Goal: Task Accomplishment & Management: Manage account settings

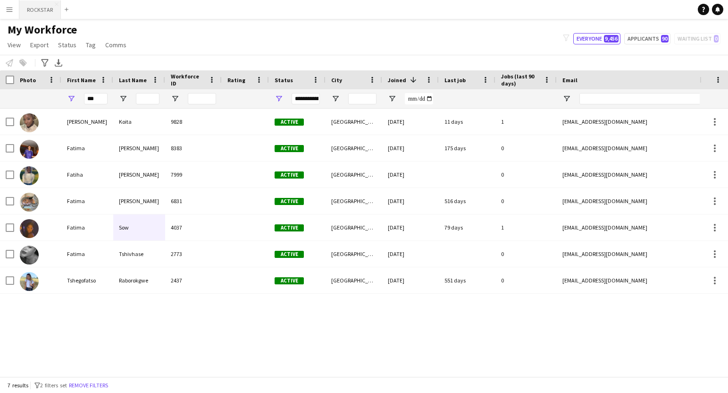
click at [40, 15] on button "ROCKSTAR Close" at bounding box center [40, 9] width 42 height 18
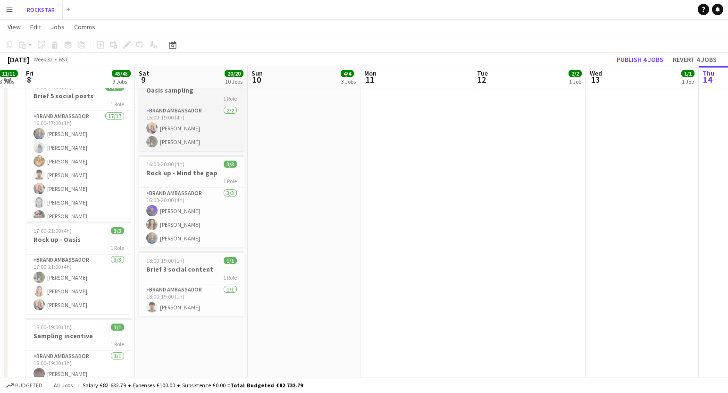
scroll to position [616, 0]
click at [207, 222] on app-card-role "Brand Ambassador [DATE] 16:00-20:00 (4h) [PERSON_NAME] Mahomed [PERSON_NAME] [P…" at bounding box center [192, 216] width 106 height 59
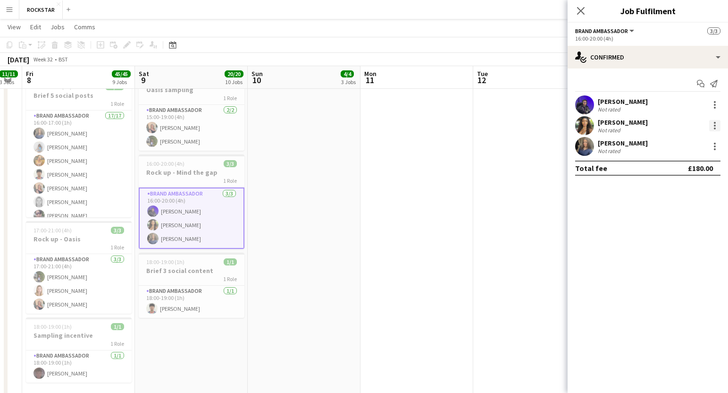
click at [714, 122] on div at bounding box center [715, 123] width 2 height 2
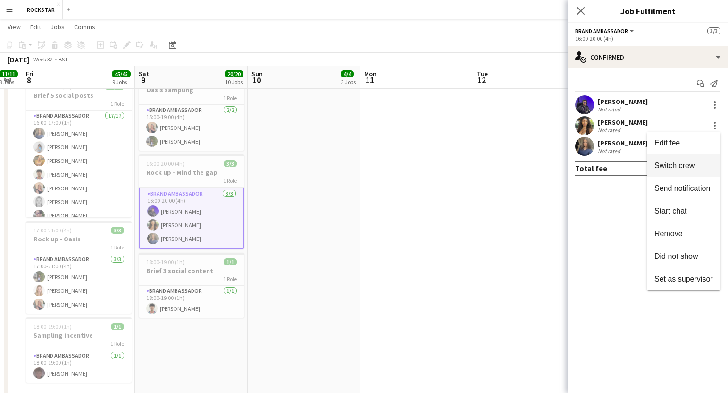
click at [690, 158] on button "Switch crew" at bounding box center [684, 165] width 74 height 23
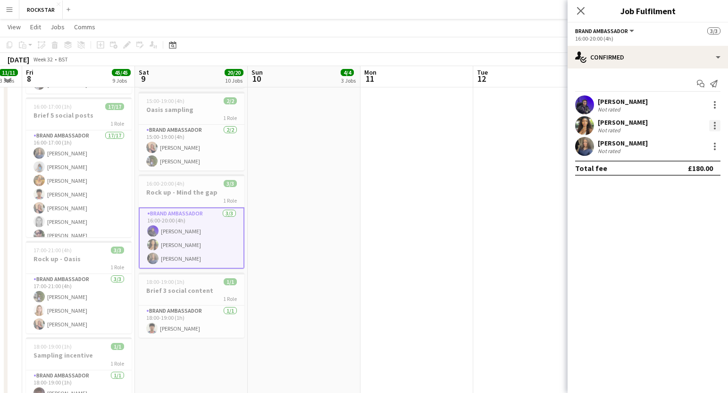
click at [714, 123] on div at bounding box center [715, 123] width 2 height 2
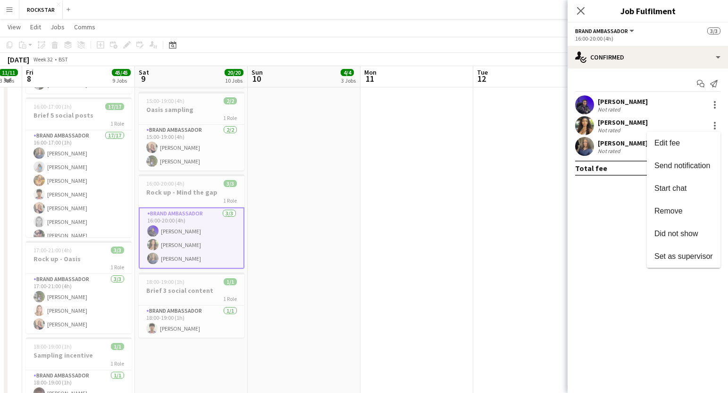
click at [621, 225] on div at bounding box center [364, 196] width 728 height 393
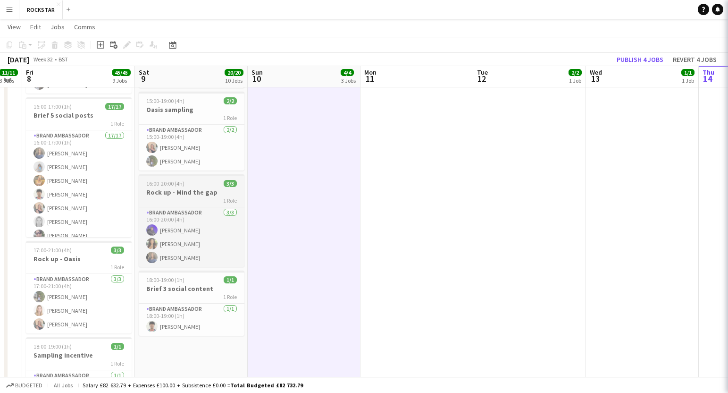
click at [224, 192] on h3 "Rock up - Mind the gap" at bounding box center [192, 192] width 106 height 8
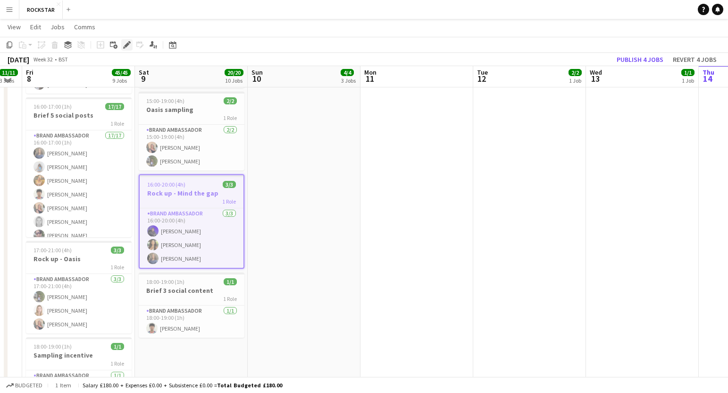
click at [129, 42] on icon at bounding box center [129, 42] width 2 height 2
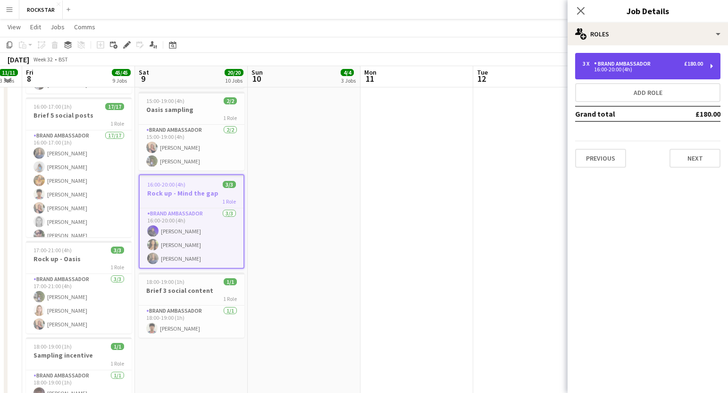
click at [662, 69] on div "16:00-20:00 (4h)" at bounding box center [643, 69] width 120 height 5
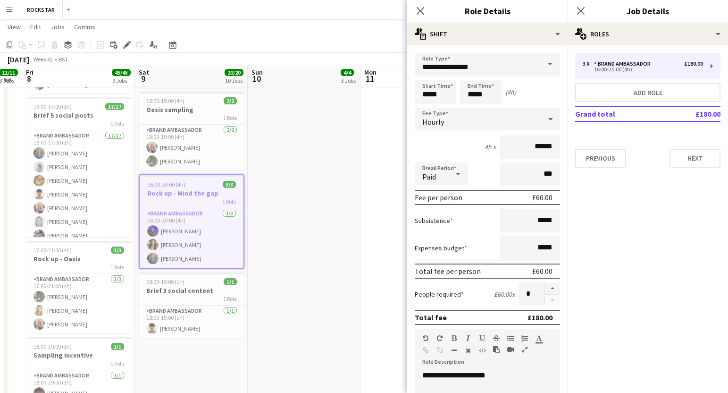
click at [428, 11] on div "Close pop-in" at bounding box center [420, 11] width 26 height 22
click at [421, 12] on icon at bounding box center [420, 10] width 9 height 9
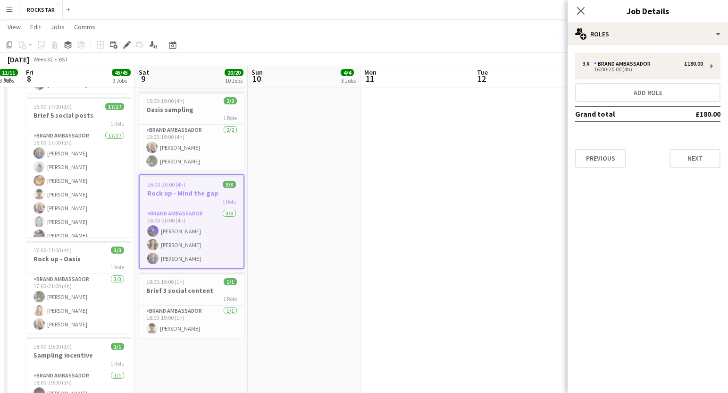
click at [582, 3] on div "Close pop-in" at bounding box center [581, 11] width 26 height 22
click at [577, 11] on icon "Close pop-in" at bounding box center [580, 10] width 9 height 9
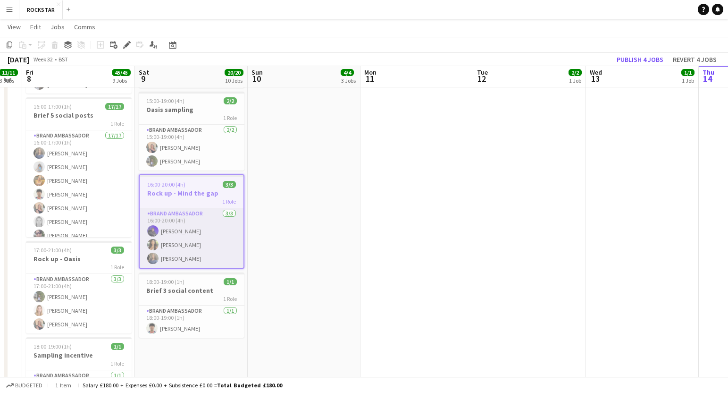
click at [198, 245] on app-card-role "Brand Ambassador [DATE] 16:00-20:00 (4h) [PERSON_NAME] Mahomed [PERSON_NAME] [P…" at bounding box center [192, 237] width 104 height 59
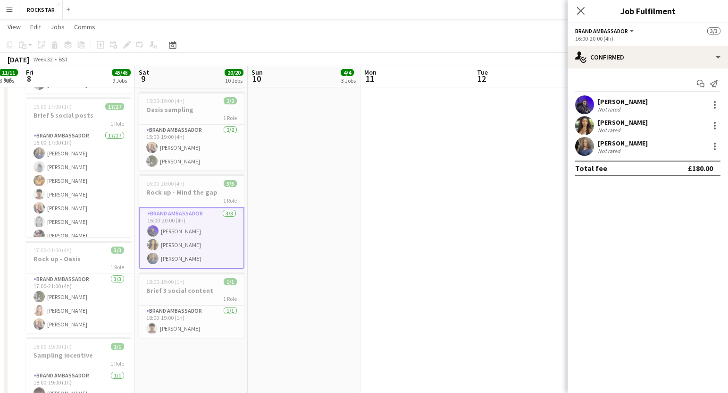
click at [702, 126] on div "[PERSON_NAME] Not rated" at bounding box center [648, 125] width 160 height 19
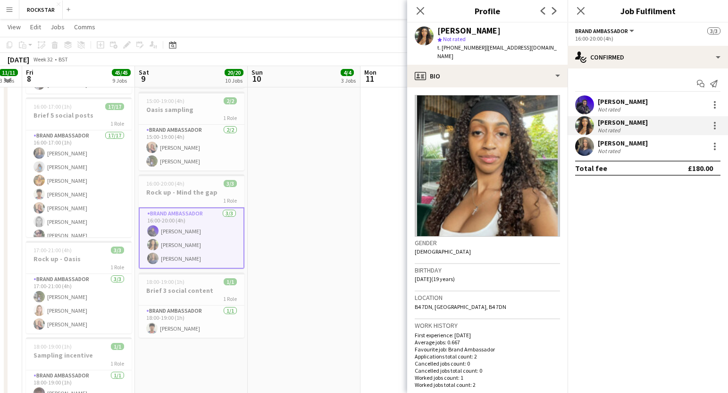
click at [721, 121] on div "[PERSON_NAME] Not rated" at bounding box center [648, 125] width 160 height 19
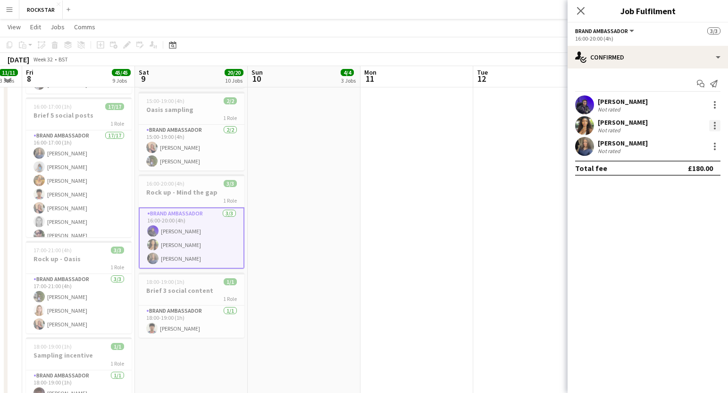
click at [719, 122] on div at bounding box center [714, 125] width 11 height 11
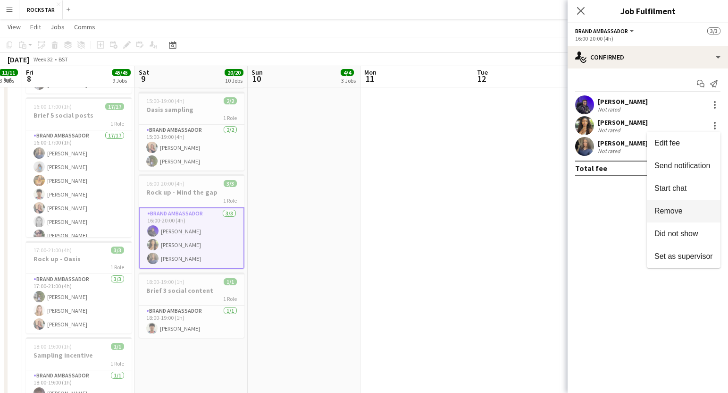
click at [684, 212] on span "Remove" at bounding box center [684, 211] width 59 height 8
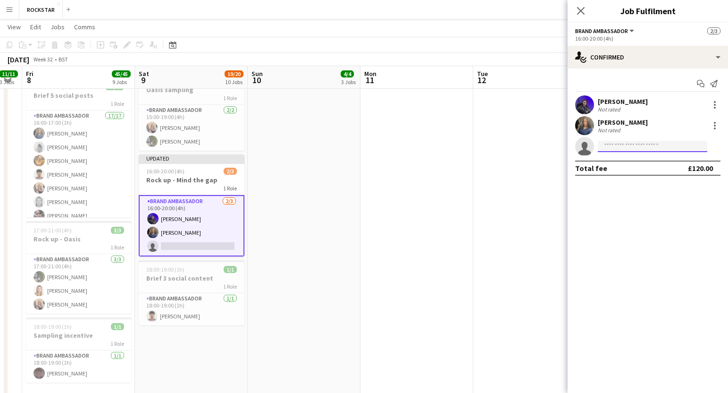
click at [612, 147] on input at bounding box center [652, 146] width 109 height 11
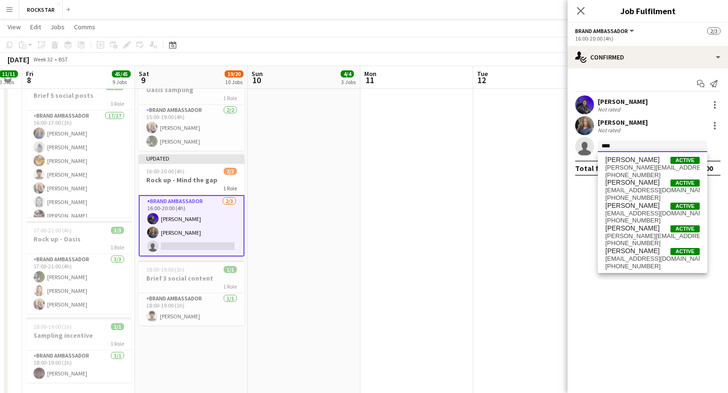
type input "****"
click at [574, 4] on app-icon "Close pop-in" at bounding box center [581, 11] width 14 height 14
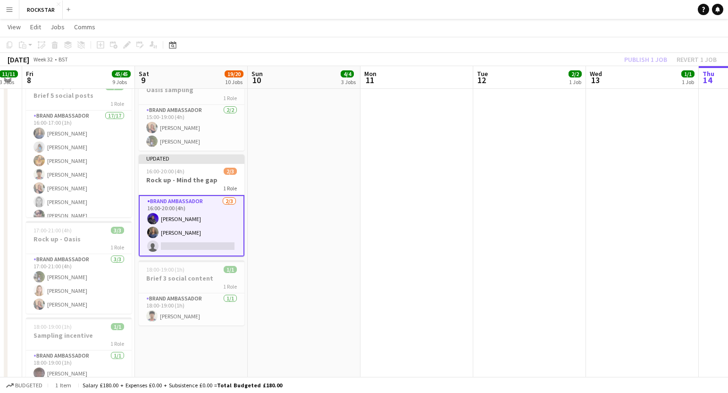
click at [13, 12] on app-icon "Menu" at bounding box center [10, 10] width 8 height 8
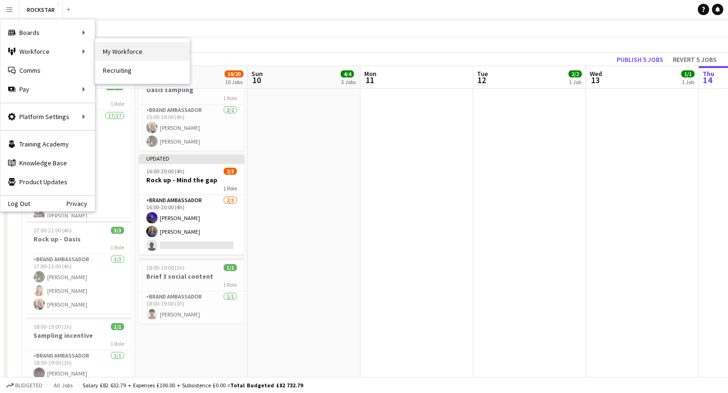
click at [106, 55] on link "My Workforce" at bounding box center [142, 51] width 94 height 19
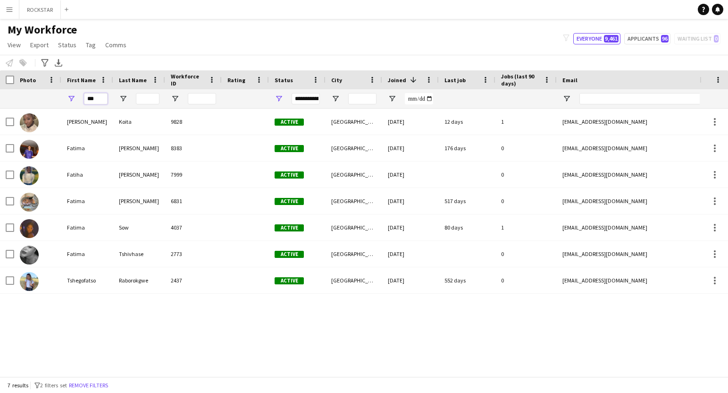
drag, startPoint x: 100, startPoint y: 95, endPoint x: 51, endPoint y: 95, distance: 48.6
click at [51, 95] on div "***" at bounding box center [511, 98] width 1023 height 19
drag, startPoint x: 102, startPoint y: 99, endPoint x: 76, endPoint y: 97, distance: 26.0
click at [76, 97] on div "***" at bounding box center [87, 98] width 52 height 19
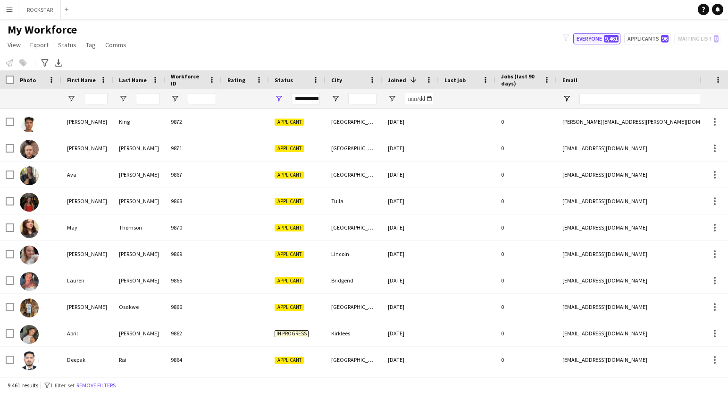
click at [604, 37] on button "Everyone 9,461" at bounding box center [596, 38] width 47 height 11
click at [643, 39] on button "Applicants 96" at bounding box center [647, 38] width 46 height 11
drag, startPoint x: 613, startPoint y: 36, endPoint x: 400, endPoint y: 85, distance: 219.3
click at [613, 36] on span "9,461" at bounding box center [611, 39] width 15 height 8
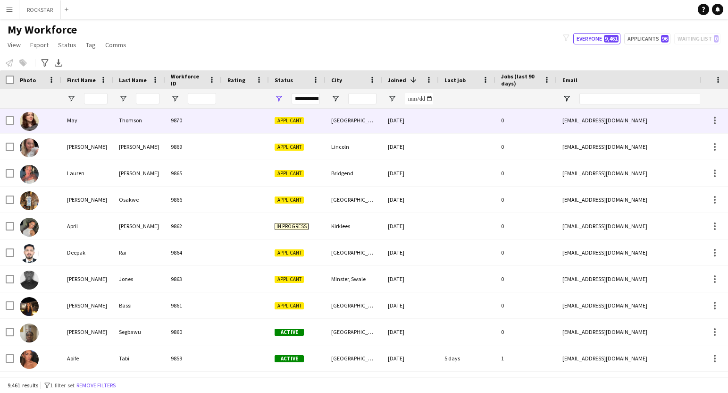
scroll to position [107, 0]
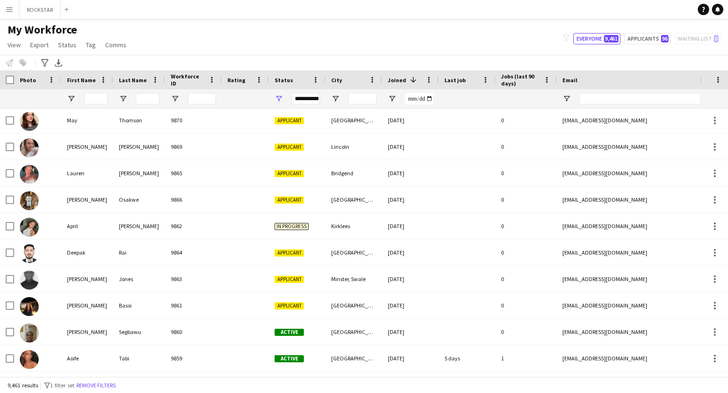
click at [302, 101] on div "**********" at bounding box center [306, 98] width 28 height 11
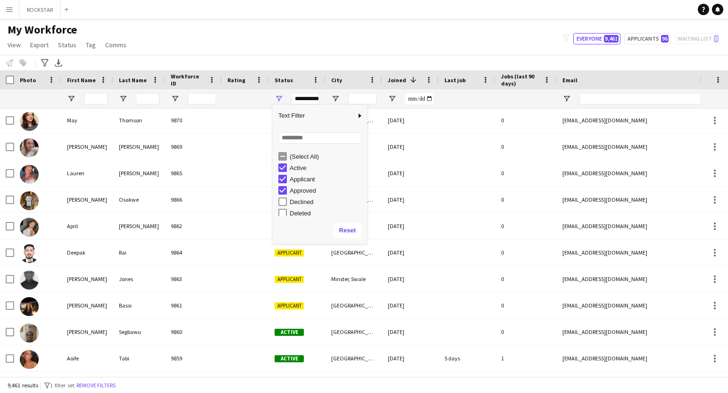
click at [308, 159] on div "(Select All)" at bounding box center [327, 156] width 75 height 7
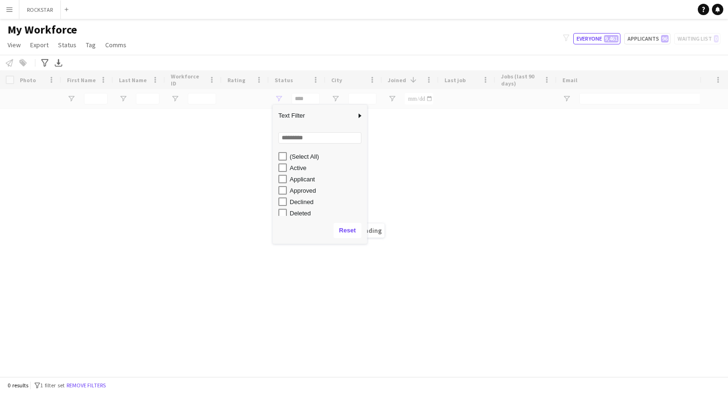
scroll to position [0, 0]
click at [301, 168] on div "Active" at bounding box center [327, 167] width 75 height 7
type input "**********"
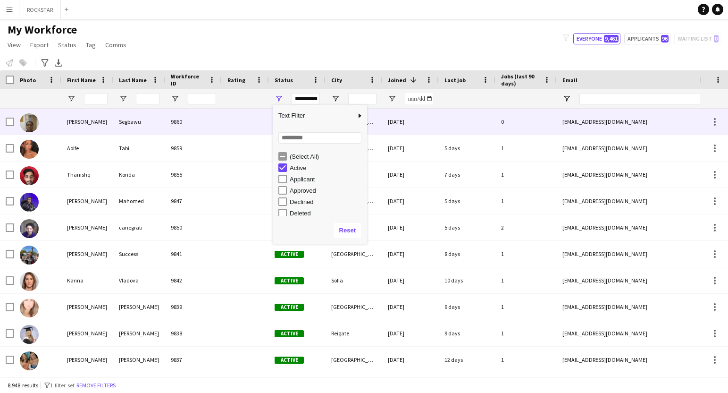
click at [156, 123] on div "Segbawu" at bounding box center [139, 122] width 52 height 26
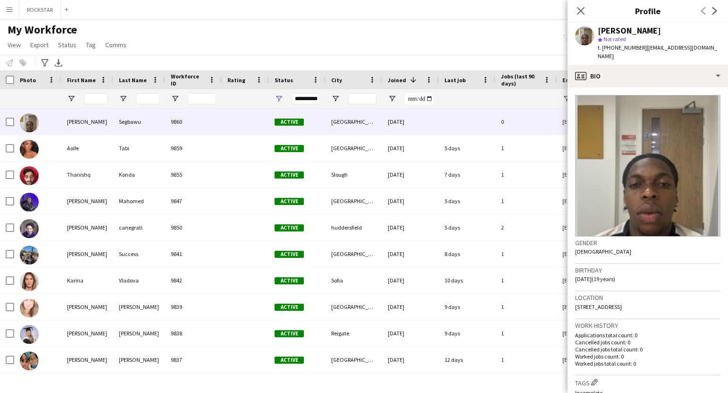
click at [11, 10] on app-icon "Menu" at bounding box center [10, 10] width 8 height 8
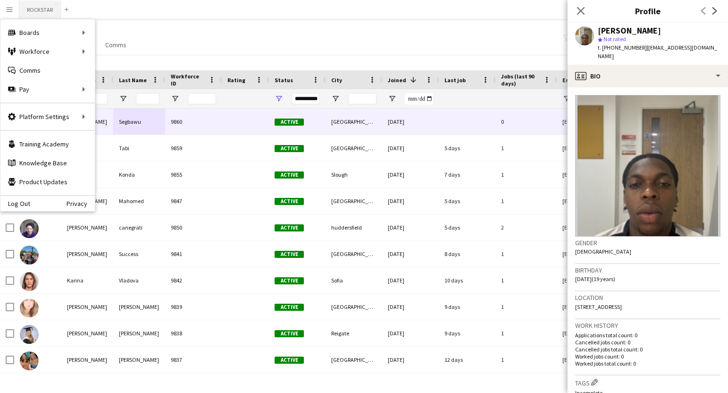
click at [46, 13] on button "ROCKSTAR Close" at bounding box center [40, 9] width 42 height 18
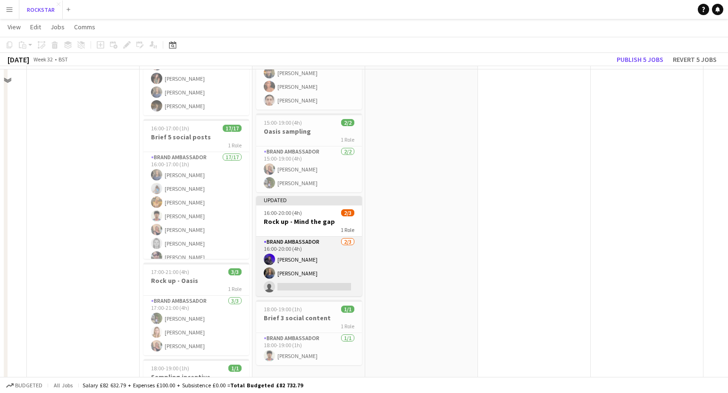
scroll to position [580, 0]
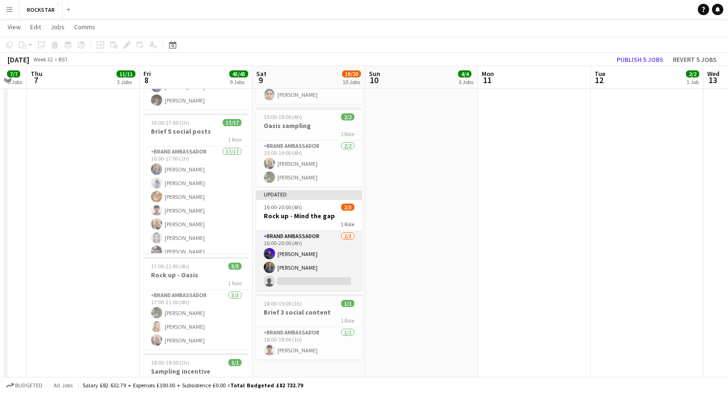
click at [288, 284] on app-card-role "Brand Ambassador [DATE] 16:00-20:00 (4h) [PERSON_NAME] [PERSON_NAME] single-neu…" at bounding box center [309, 260] width 106 height 59
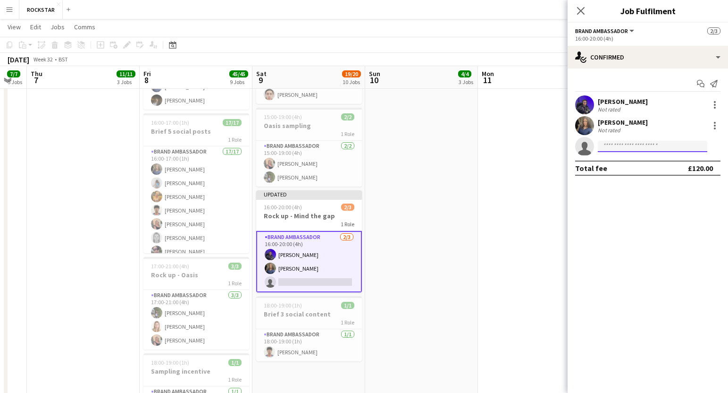
click at [644, 142] on input at bounding box center [652, 146] width 109 height 11
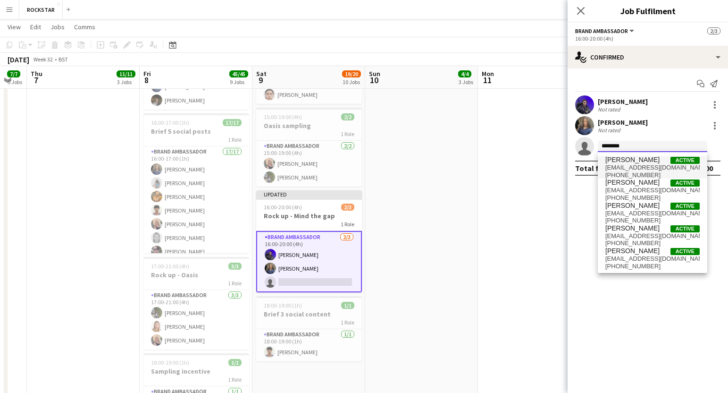
type input "********"
click at [648, 162] on span "[PERSON_NAME]" at bounding box center [632, 160] width 54 height 8
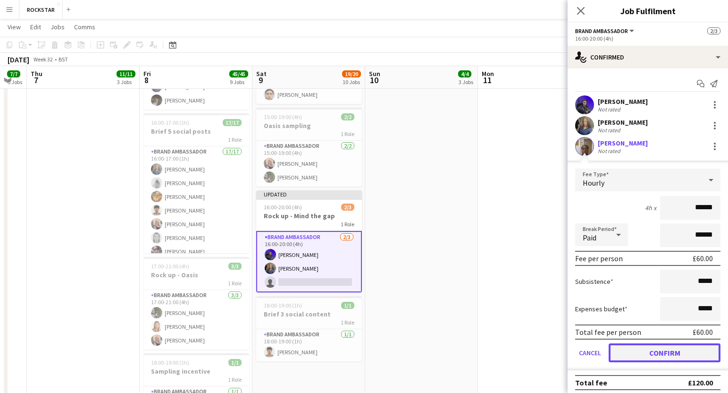
click at [678, 358] on button "Confirm" at bounding box center [665, 352] width 112 height 19
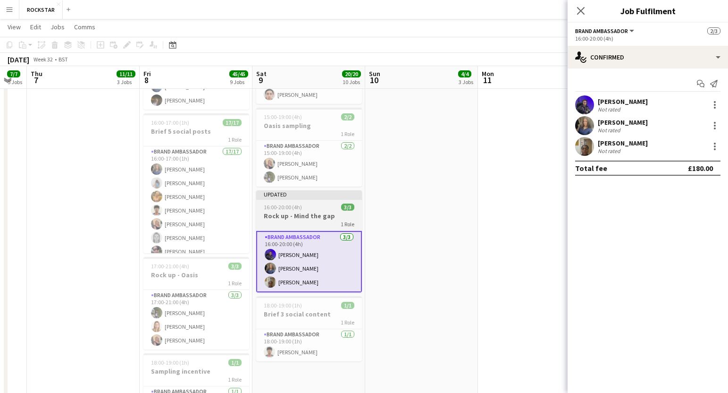
click at [300, 199] on div at bounding box center [309, 199] width 106 height 2
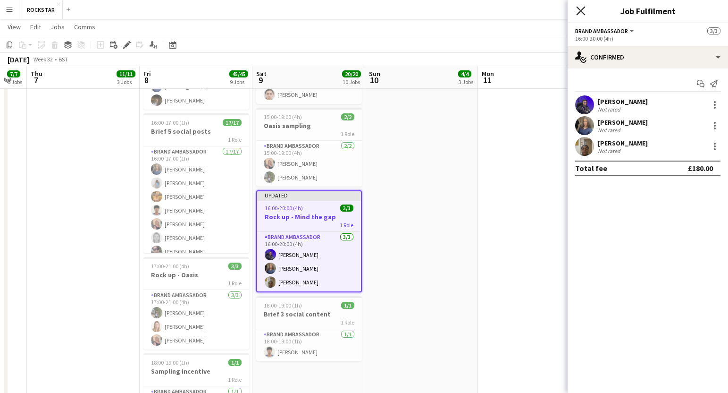
click at [585, 12] on icon "Close pop-in" at bounding box center [580, 10] width 9 height 9
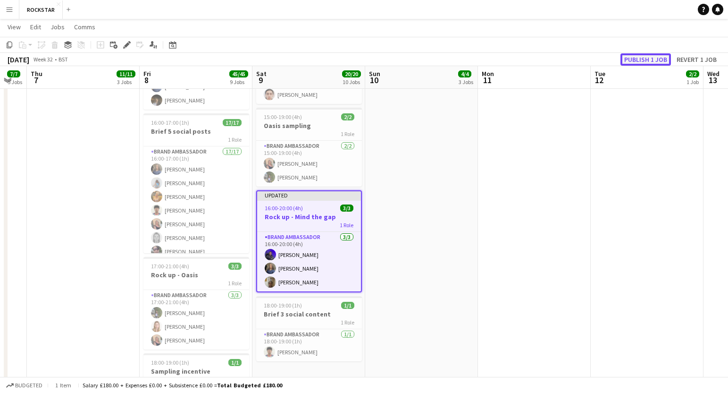
click at [663, 61] on button "Publish 1 job" at bounding box center [646, 59] width 50 height 12
